Goal: Task Accomplishment & Management: Use online tool/utility

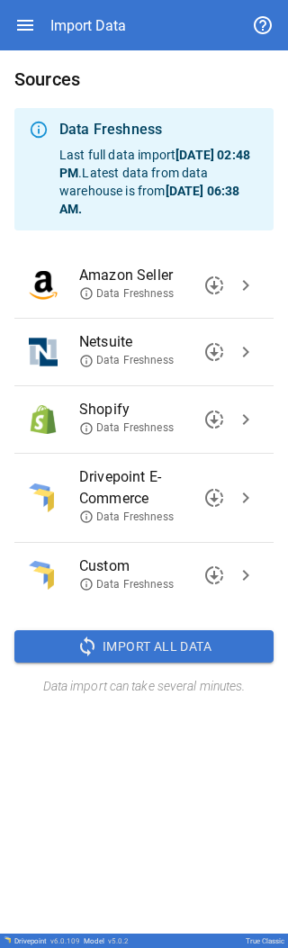
click at [90, 291] on icon at bounding box center [86, 293] width 14 height 14
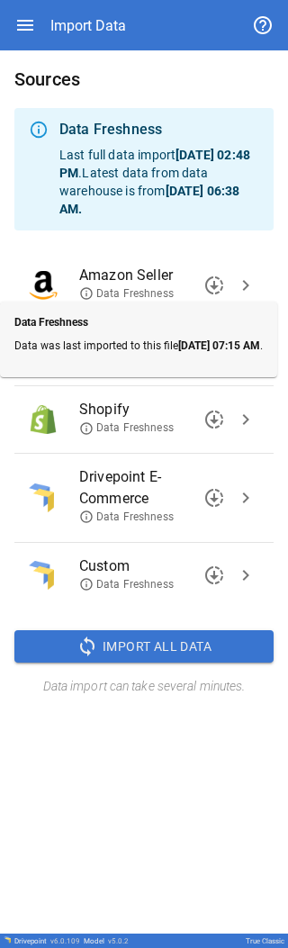
click at [98, 245] on ul "Amazon Seller Data Freshness downloading chevron_right Netsuite Data Freshness …" at bounding box center [143, 431] width 259 height 372
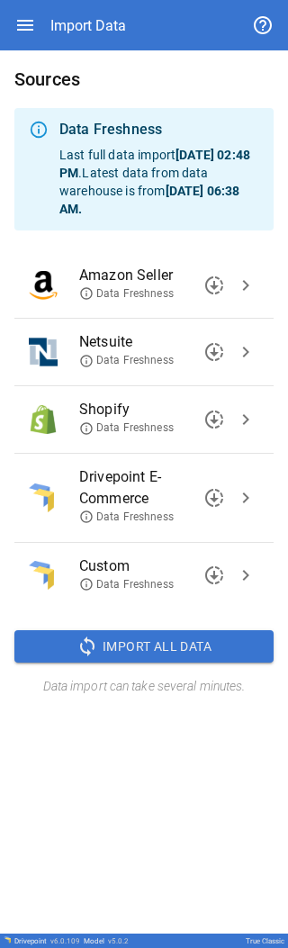
click at [90, 357] on icon at bounding box center [86, 361] width 12 height 12
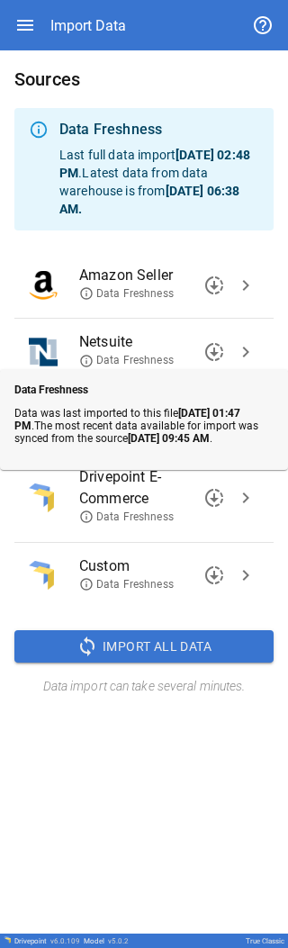
click at [117, 759] on div "Sources Data Freshness Last full data import [DATE] 02:48 PM . Latest data from…" at bounding box center [144, 492] width 288 height 884
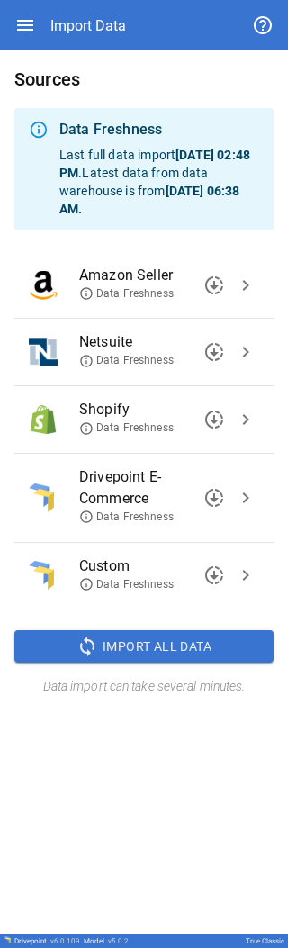
click at [91, 358] on icon at bounding box center [86, 361] width 12 height 12
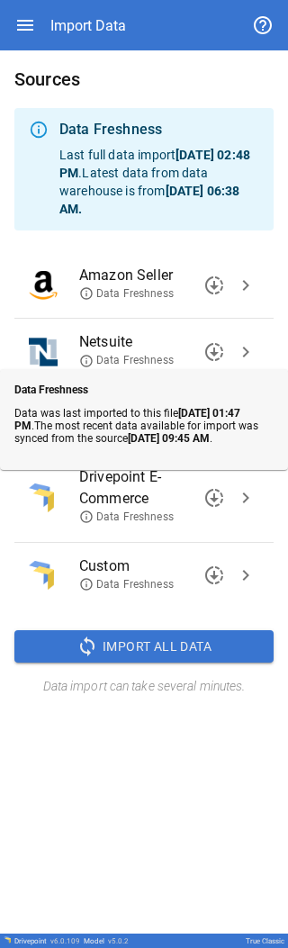
click at [216, 349] on span "downloading" at bounding box center [215, 352] width 22 height 22
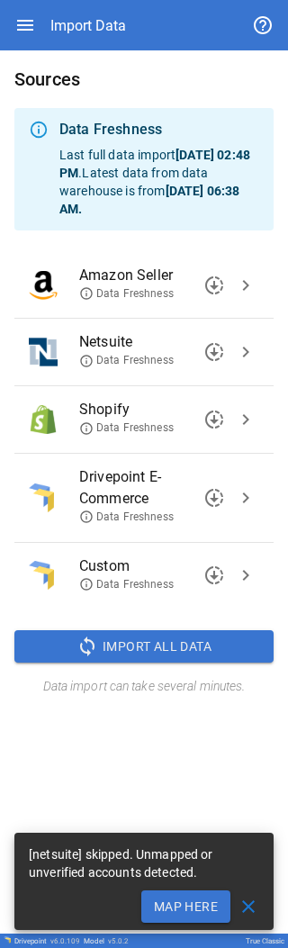
click at [190, 902] on button "Map Here" at bounding box center [185, 907] width 89 height 32
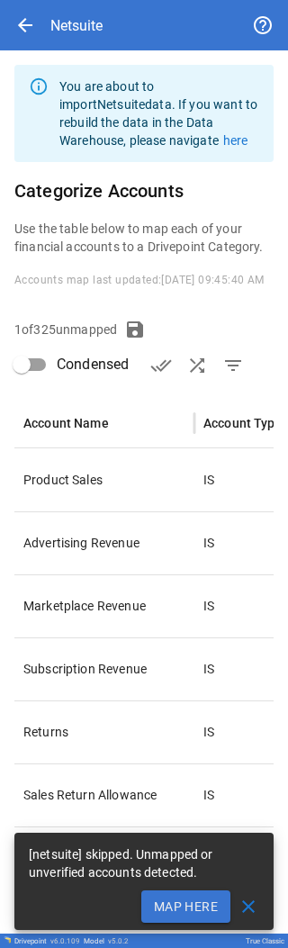
type input "**********"
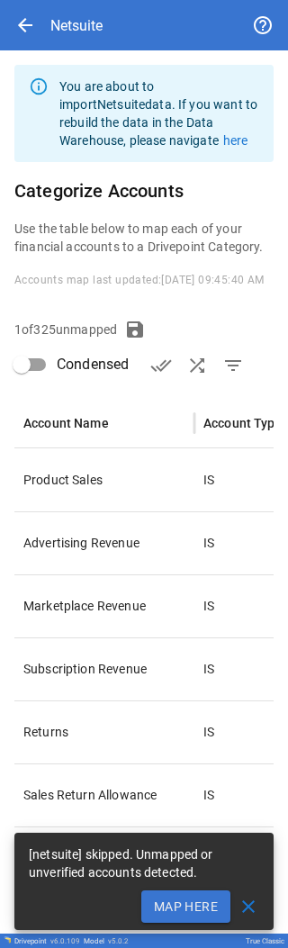
type input "**********"
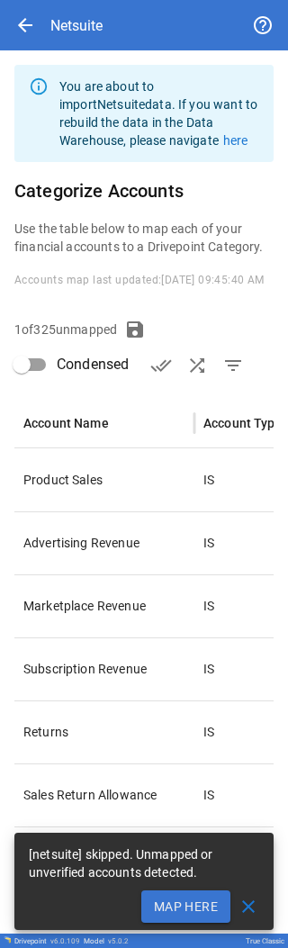
type input "**********"
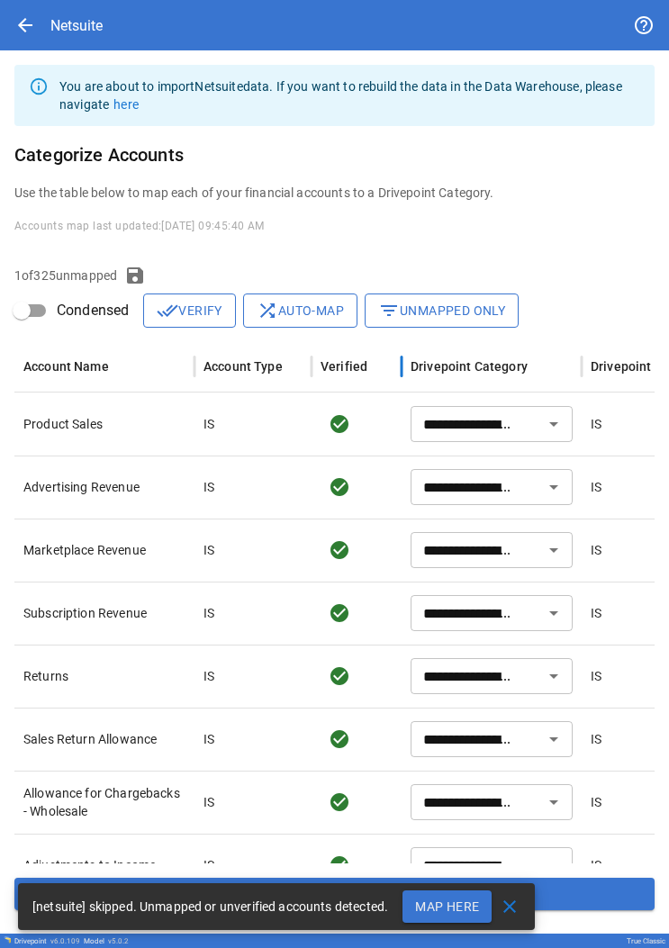
click at [287, 366] on div "Verified" at bounding box center [344, 366] width 47 height 14
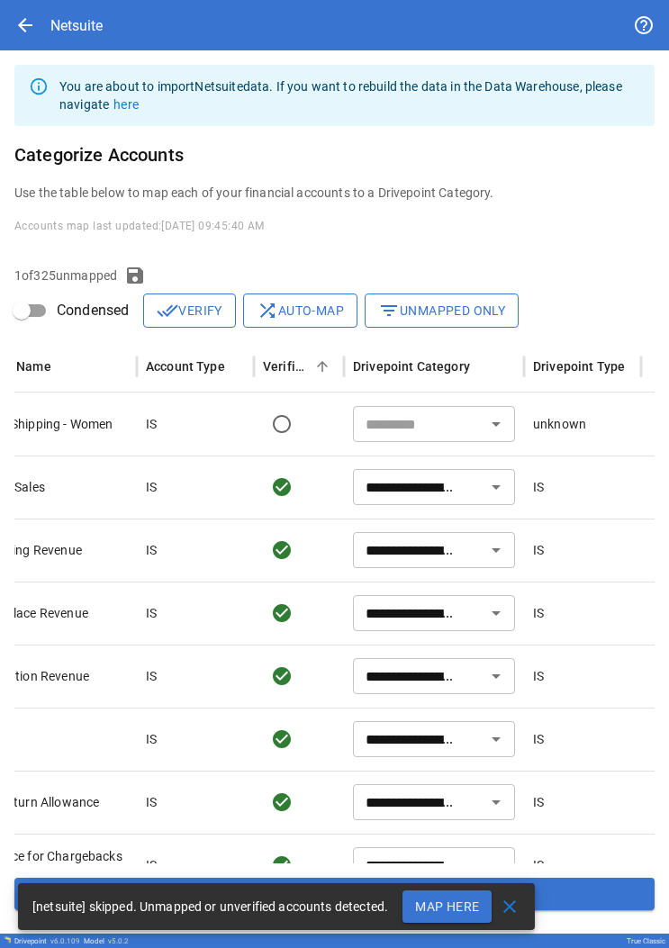
click at [287, 426] on icon "Open" at bounding box center [496, 424] width 22 height 22
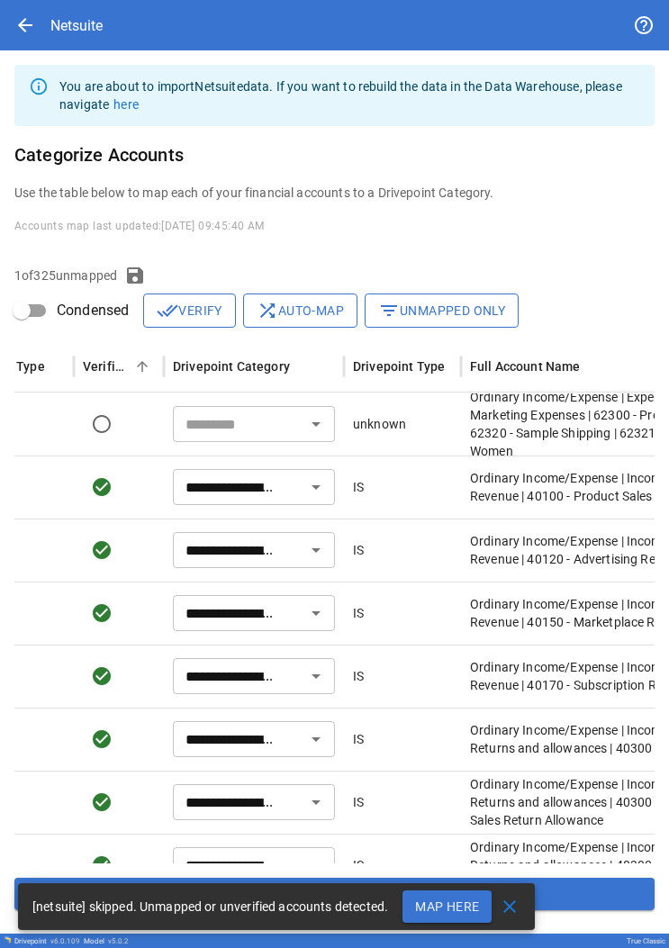
click at [263, 411] on div "​" at bounding box center [254, 424] width 162 height 36
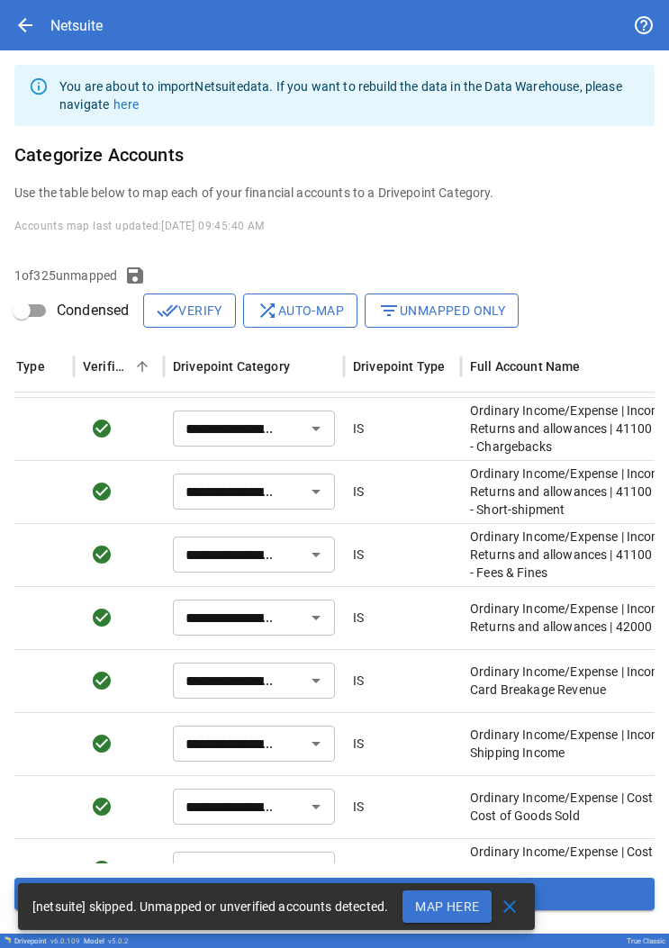
type input "**********"
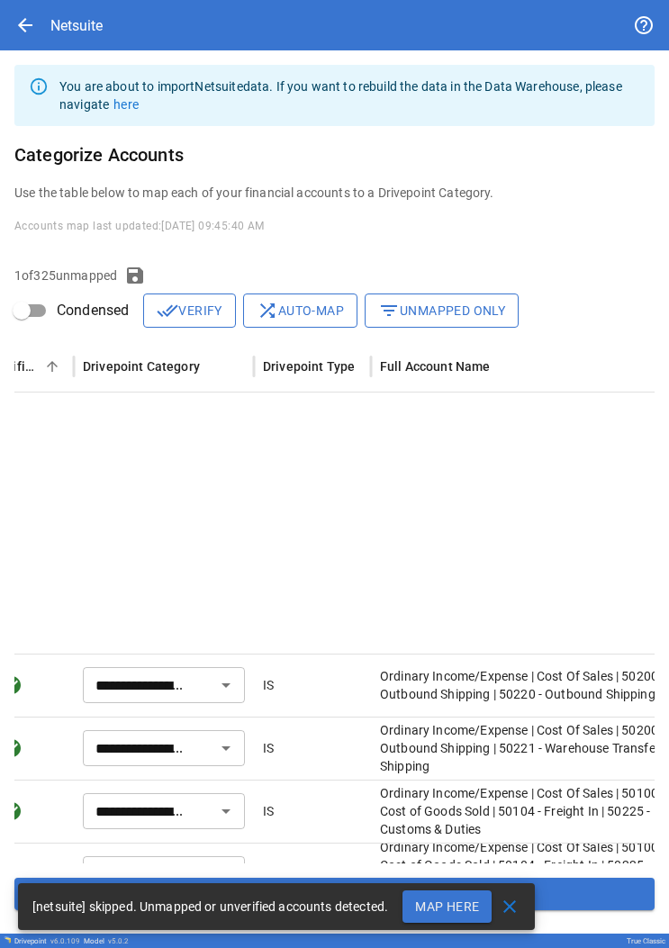
type input "**********"
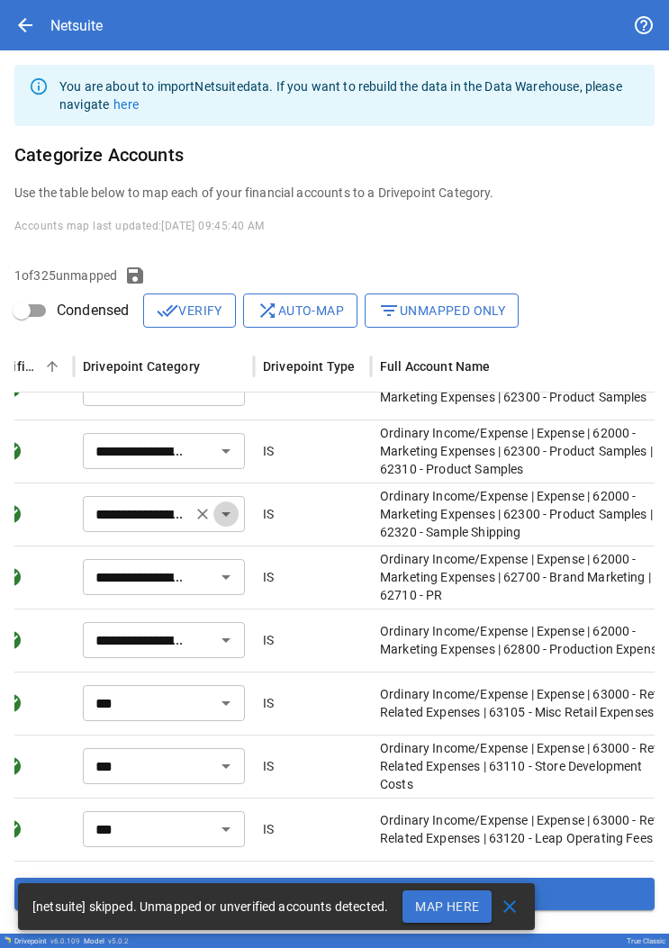
click at [232, 519] on icon "Open" at bounding box center [226, 514] width 22 height 22
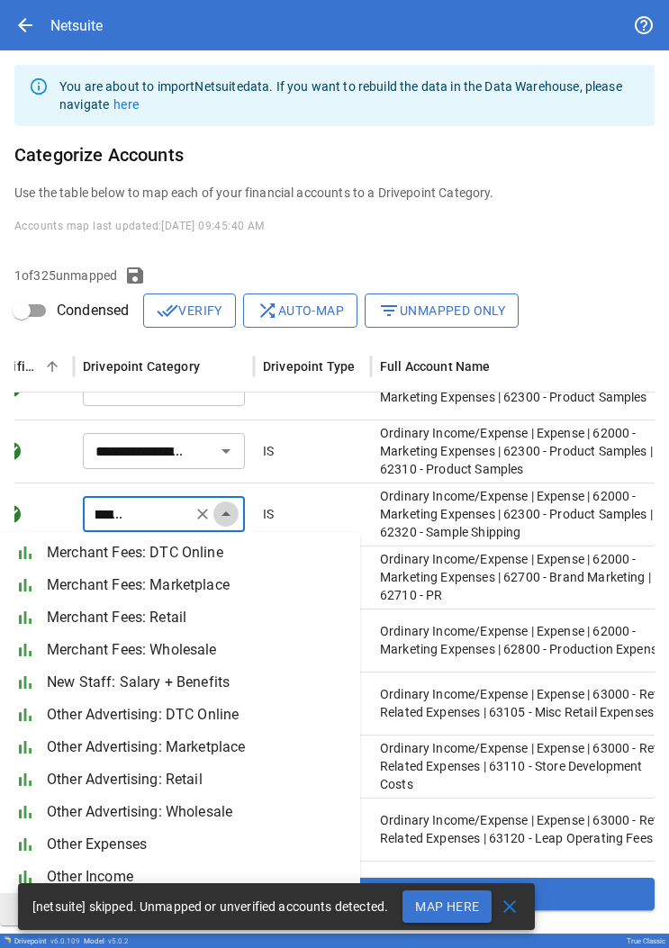
click at [232, 519] on icon "Close" at bounding box center [226, 514] width 22 height 22
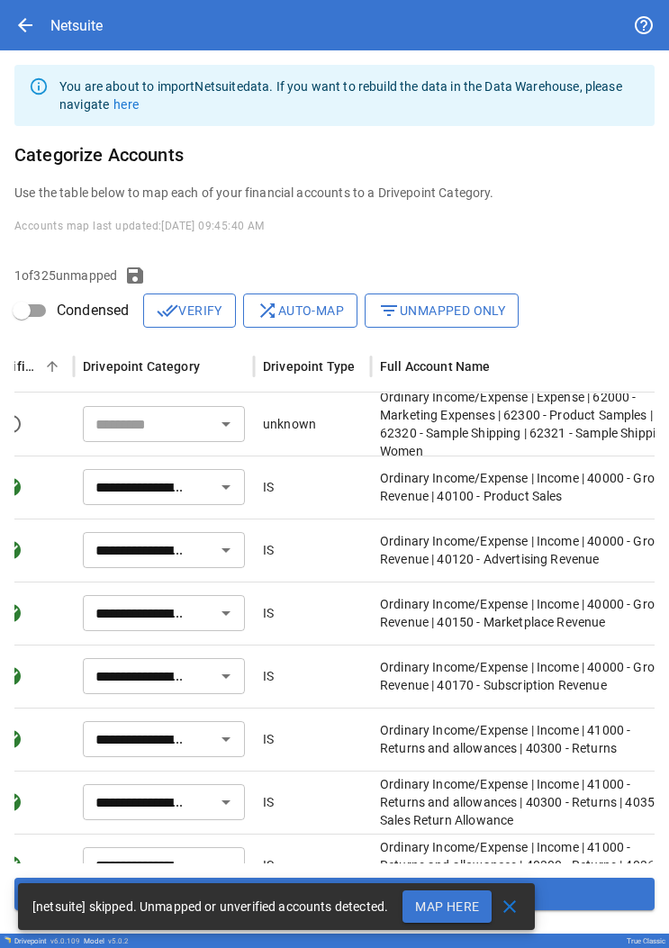
click at [229, 426] on icon "Open" at bounding box center [226, 424] width 22 height 22
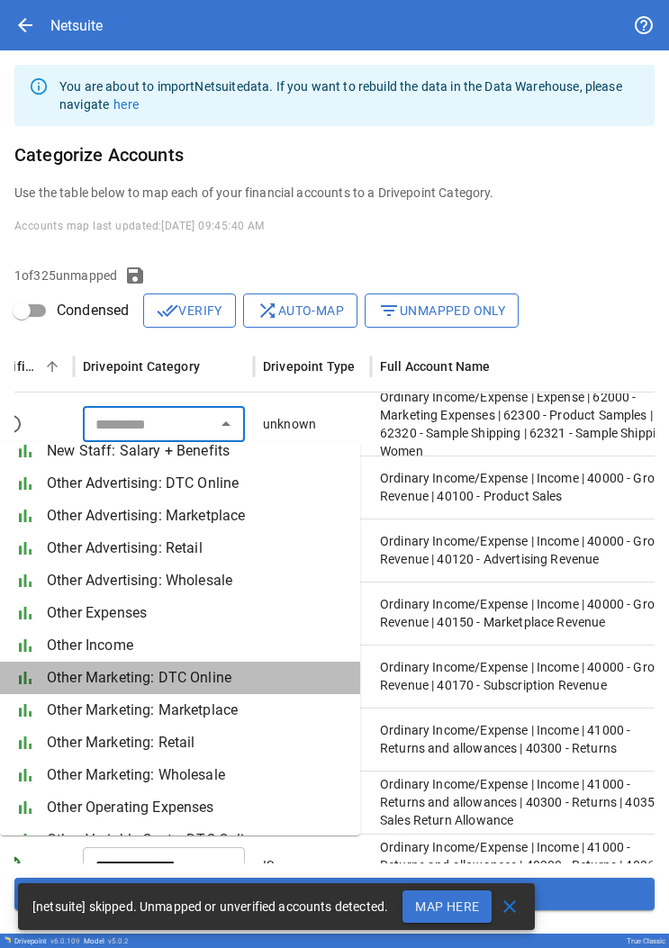
click at [234, 677] on span "Other Marketing: DTC Online" at bounding box center [196, 678] width 299 height 22
type input "**********"
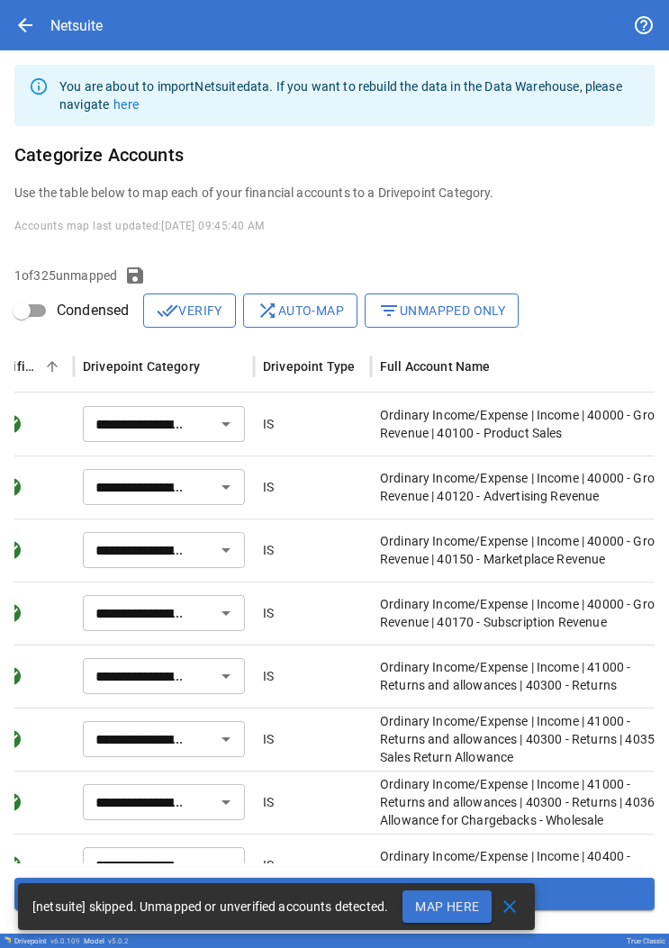
type input "**********"
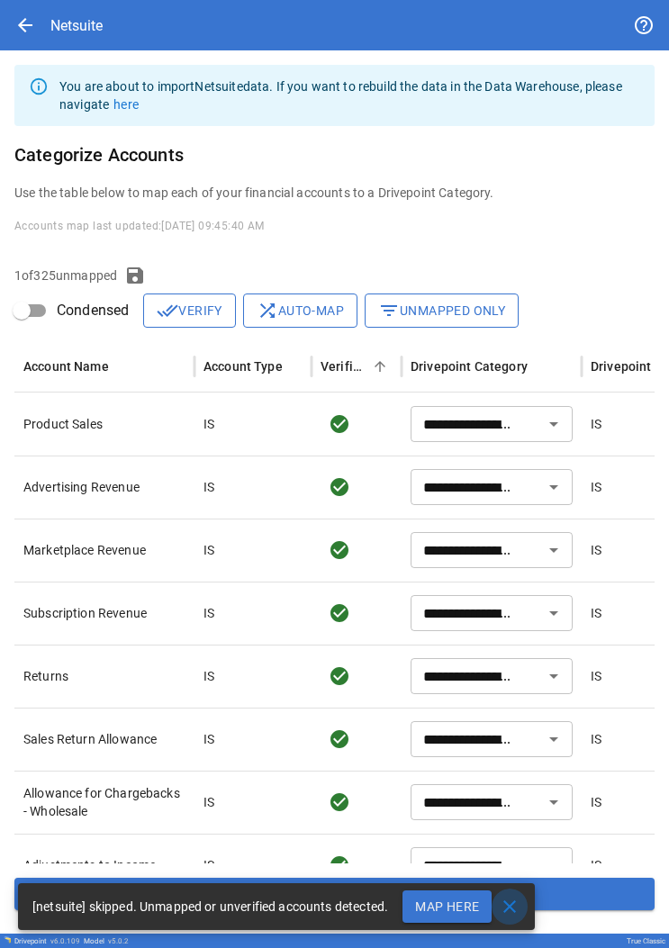
click at [287, 904] on span "close" at bounding box center [510, 907] width 22 height 22
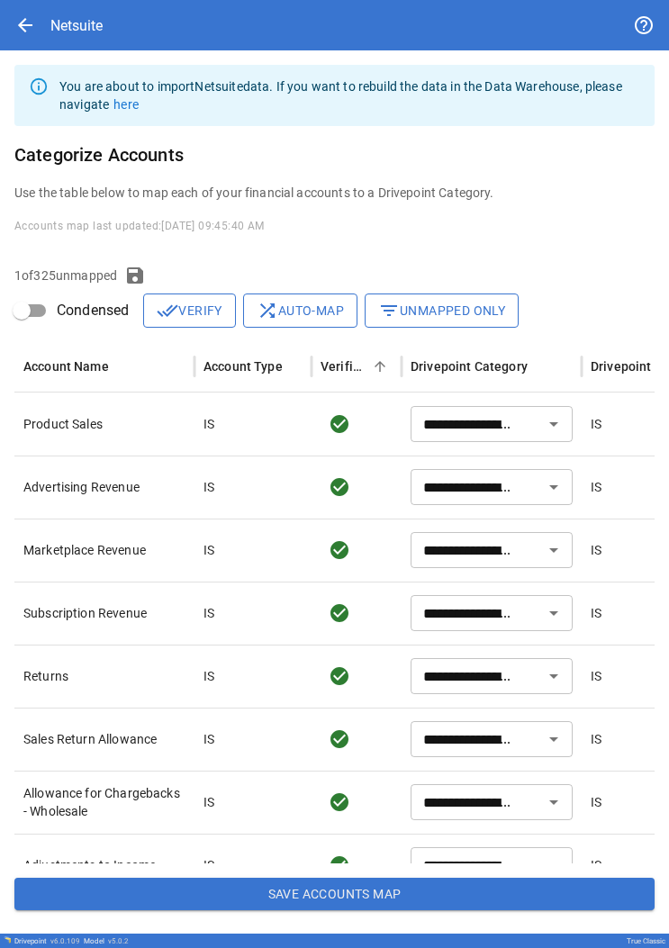
click at [287, 901] on button "Save Accounts Map" at bounding box center [334, 894] width 640 height 32
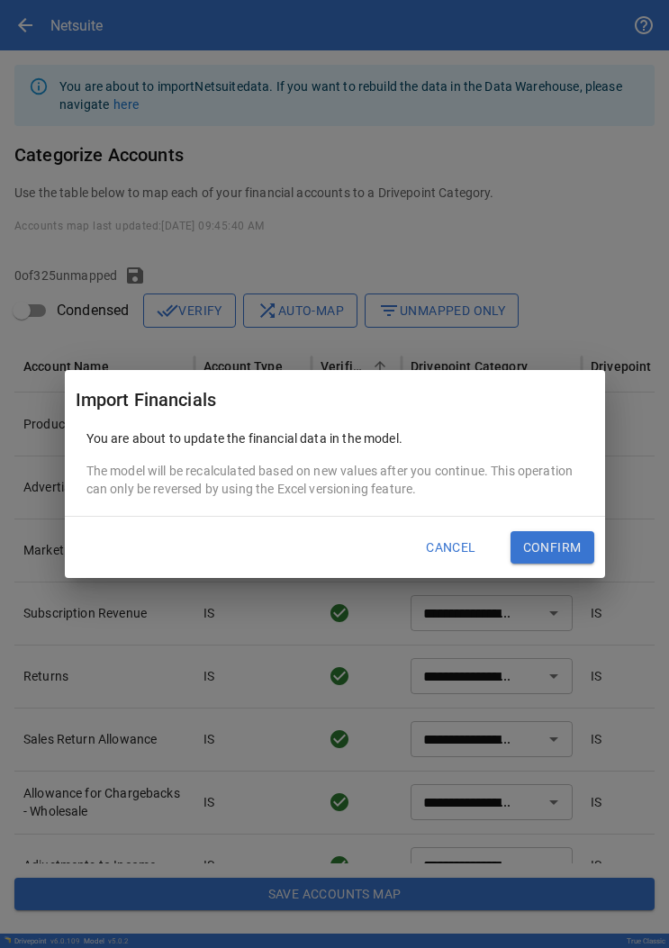
click at [287, 549] on button "Confirm" at bounding box center [553, 547] width 84 height 32
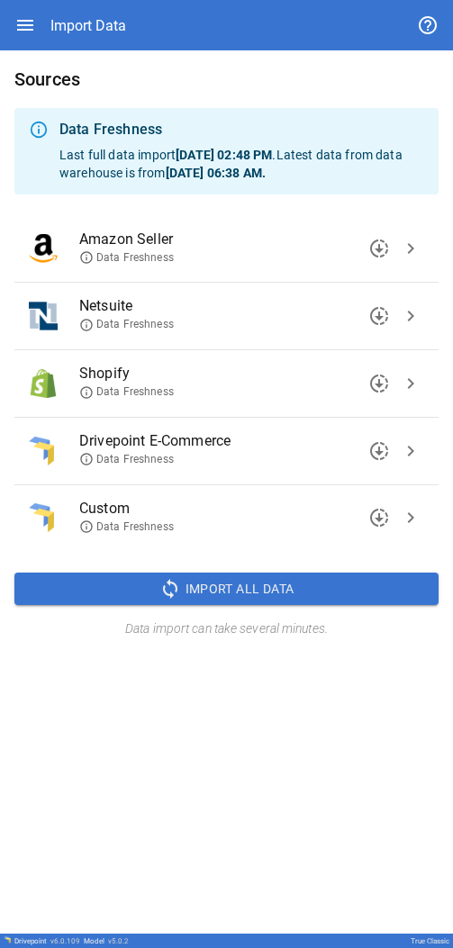
click at [92, 323] on icon at bounding box center [86, 325] width 12 height 12
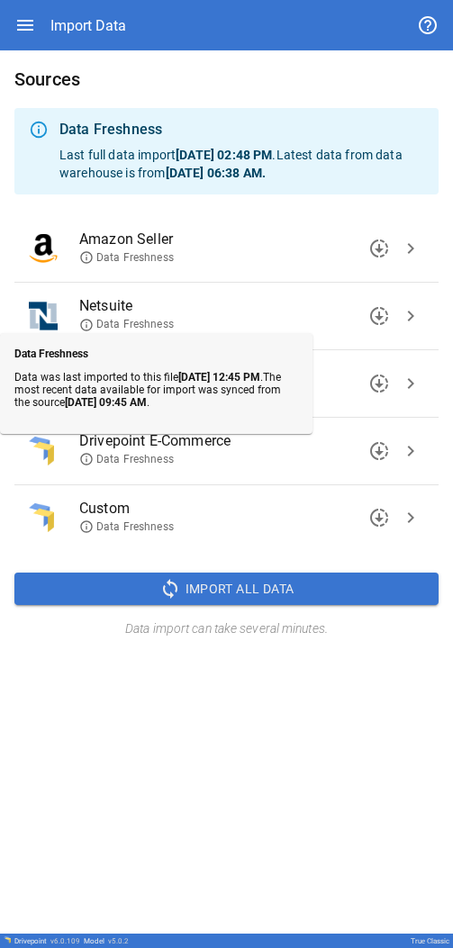
click at [135, 812] on div "Sources Data Freshness Last full data import [DATE] 02:48 PM . Latest data from…" at bounding box center [226, 492] width 453 height 884
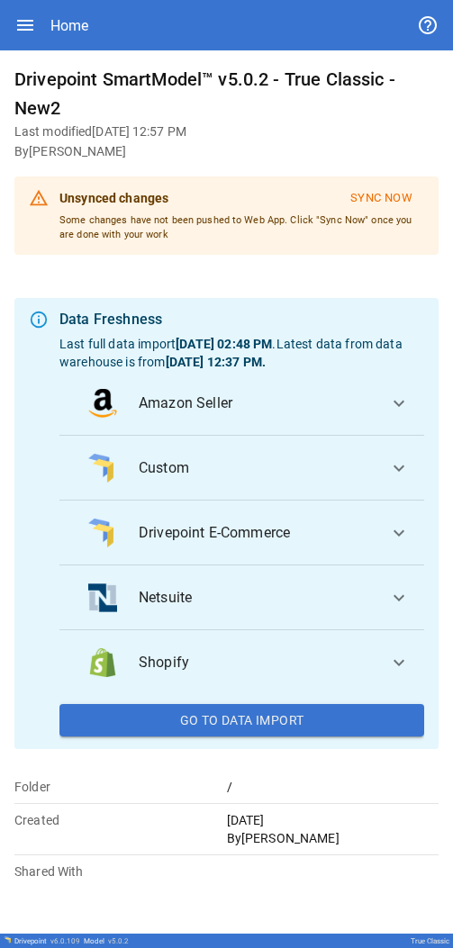
click at [20, 24] on icon "button" at bounding box center [25, 25] width 16 height 11
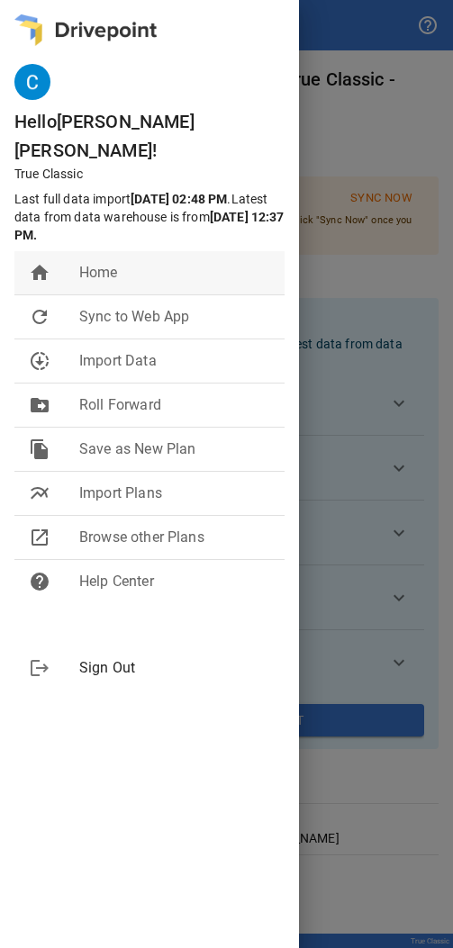
click at [104, 262] on span "Home" at bounding box center [174, 273] width 191 height 22
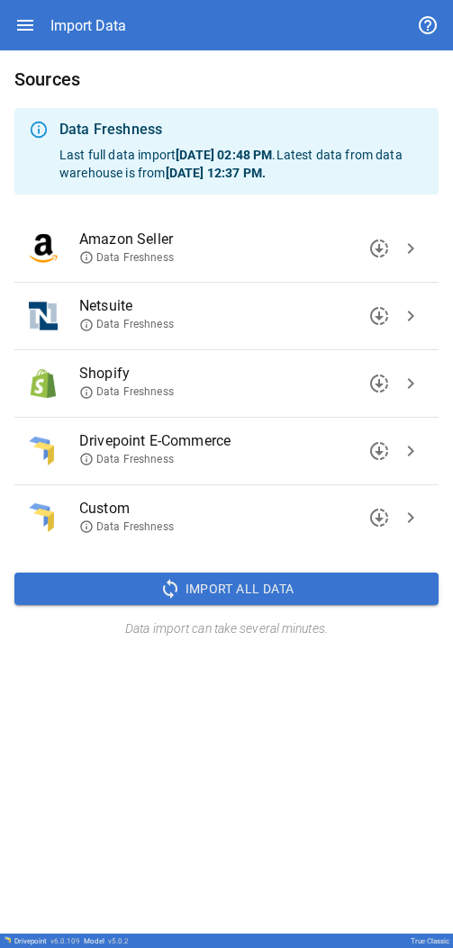
click at [86, 329] on icon at bounding box center [86, 325] width 14 height 14
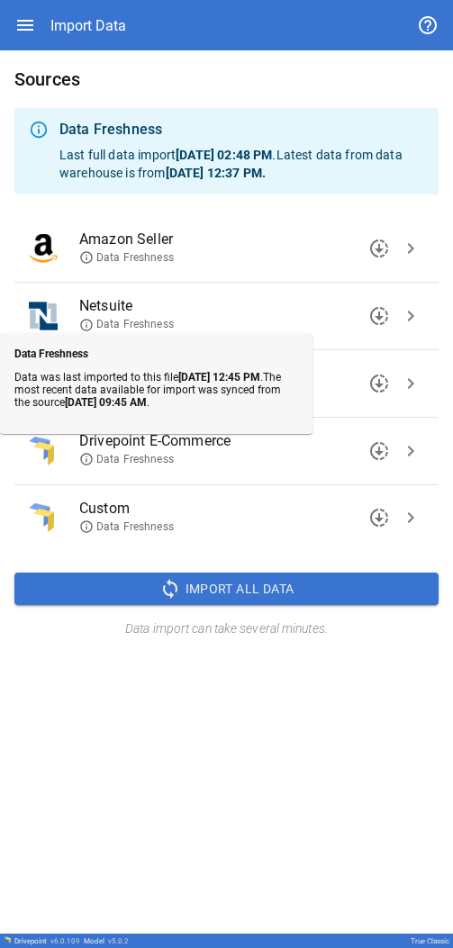
click at [159, 826] on div "Sources Data Freshness Last full data import [DATE] 02:48 PM . Latest data from…" at bounding box center [226, 492] width 453 height 884
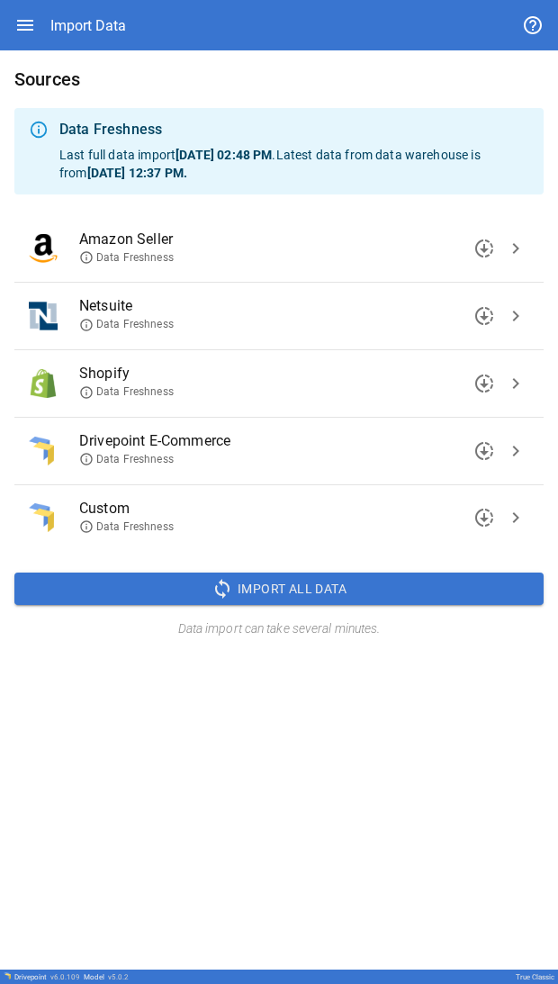
click at [87, 9] on icon at bounding box center [86, 325] width 14 height 14
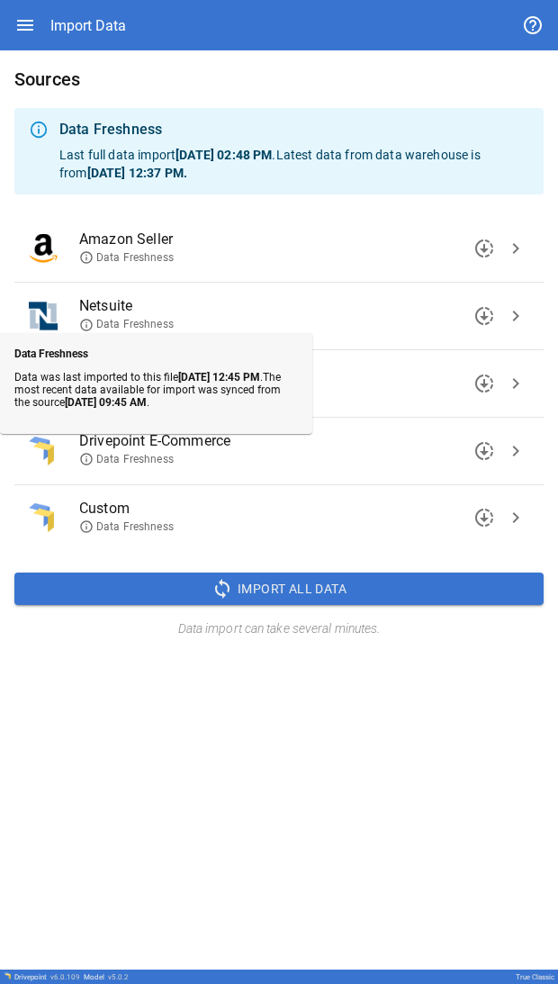
click at [94, 9] on div "Sources Data Freshness Last full data import [DATE] 02:48 PM . Latest data from…" at bounding box center [279, 510] width 558 height 920
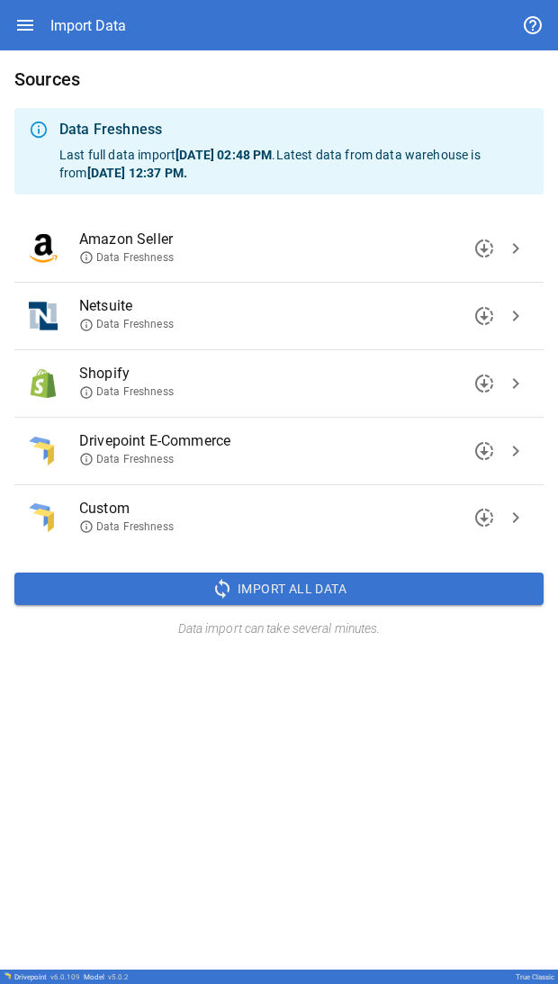
click at [86, 9] on icon at bounding box center [86, 325] width 14 height 14
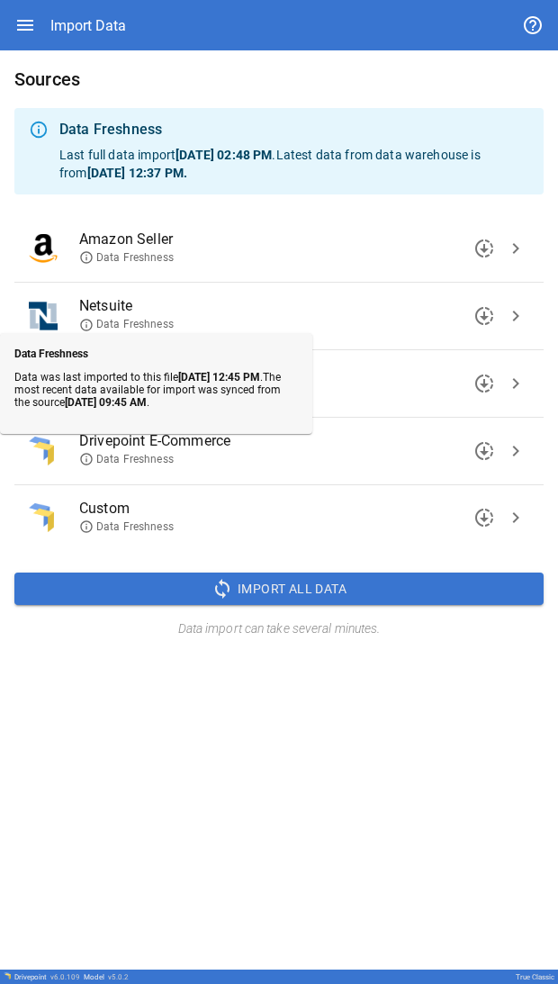
click at [94, 9] on div "Sources Data Freshness Last full data import [DATE] 02:48 PM . Latest data from…" at bounding box center [279, 510] width 558 height 920
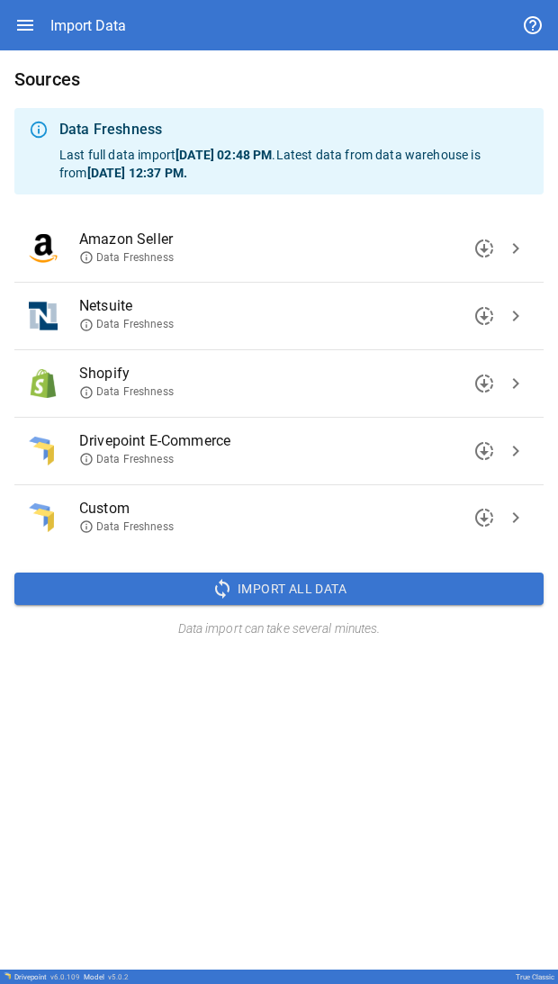
click at [83, 9] on icon at bounding box center [86, 325] width 14 height 14
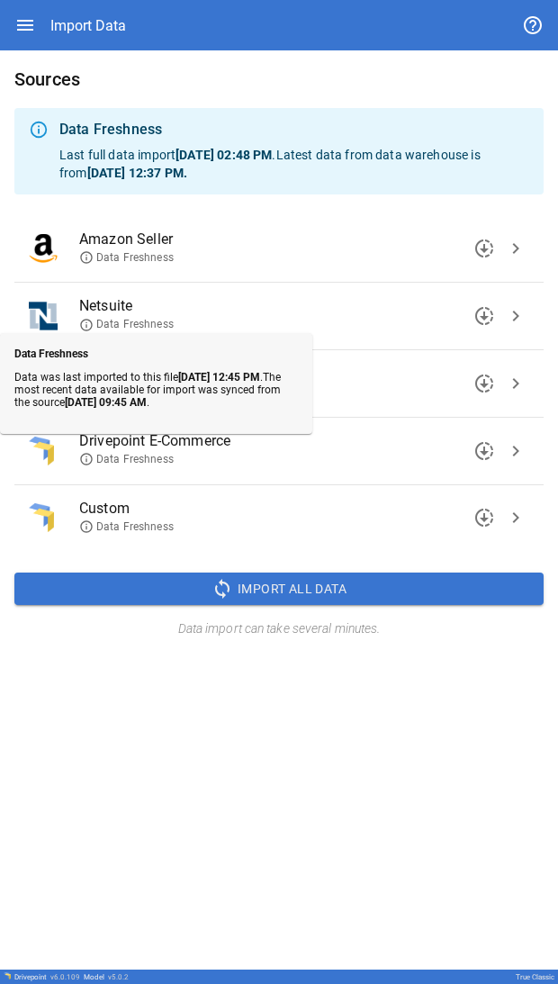
click at [83, 9] on icon at bounding box center [86, 325] width 14 height 14
click at [94, 9] on div "Sources Data Freshness Last full data import [DATE] 02:48 PM . Latest data from…" at bounding box center [279, 510] width 558 height 920
